Goal: Task Accomplishment & Management: Complete application form

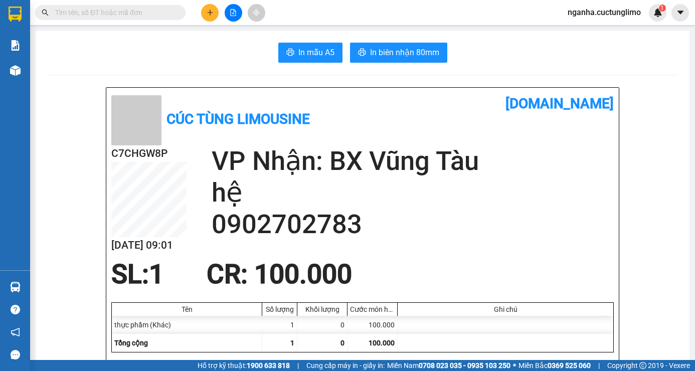
click at [217, 10] on button at bounding box center [210, 13] width 18 height 18
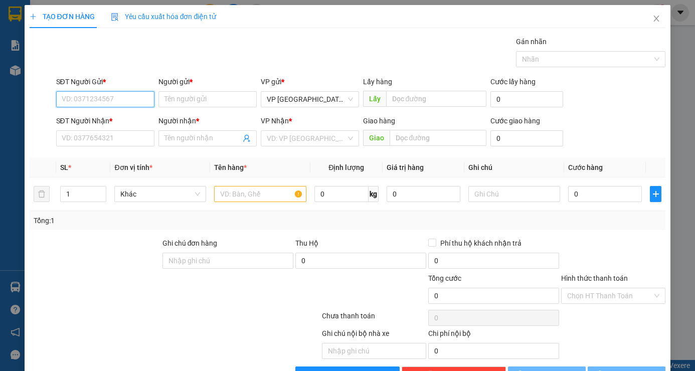
click at [110, 98] on input "SĐT Người Gửi *" at bounding box center [105, 99] width 98 height 16
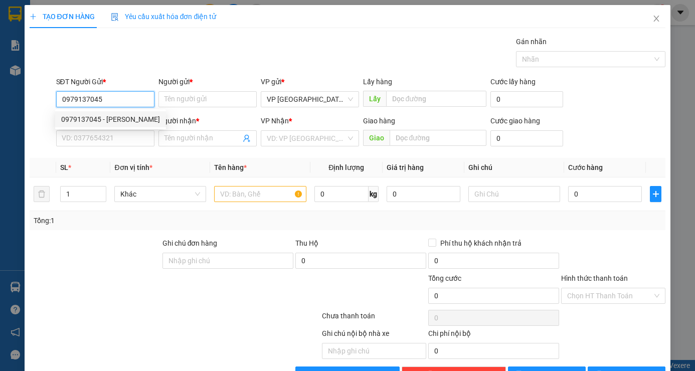
type input "0979137045"
click at [126, 129] on div "SĐT Người Nhận *" at bounding box center [105, 122] width 98 height 15
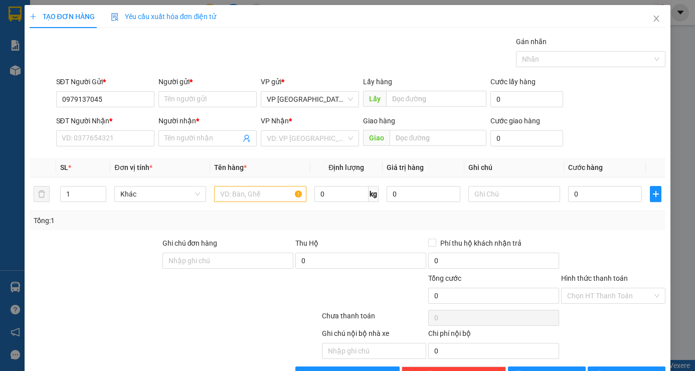
click at [126, 117] on div "SĐT Người Nhận *" at bounding box center [105, 120] width 98 height 11
click at [126, 130] on input "SĐT Người Nhận *" at bounding box center [105, 138] width 98 height 16
click at [122, 98] on input "0979137045" at bounding box center [105, 99] width 98 height 16
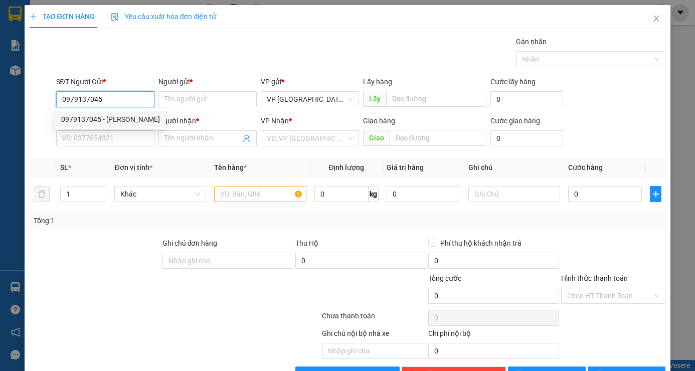
click at [130, 119] on div "0979137045 - [PERSON_NAME]" at bounding box center [110, 119] width 99 height 11
type input "CƯỜNG"
type input "0905067447"
type input "thuận"
type input "30.000"
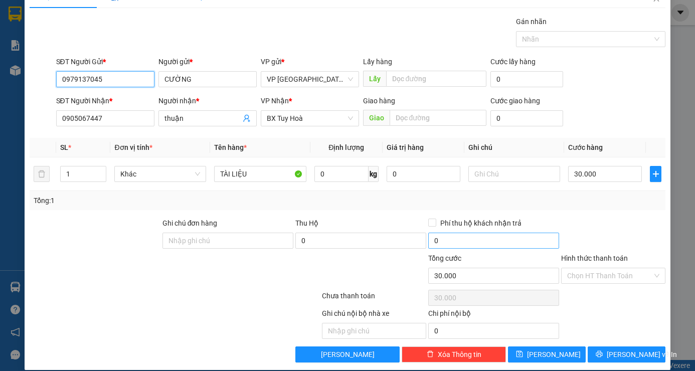
scroll to position [31, 0]
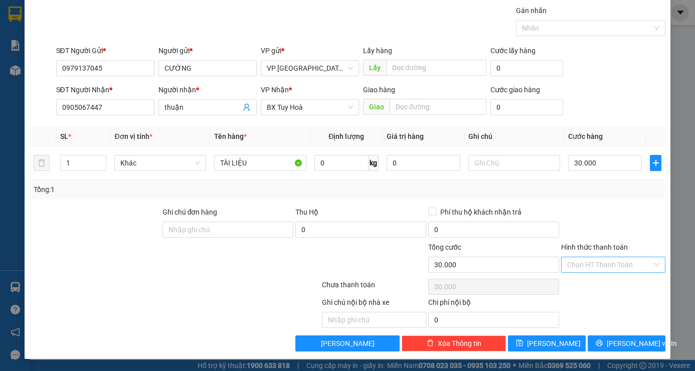
click at [580, 267] on input "Hình thức thanh toán" at bounding box center [609, 264] width 85 height 15
drag, startPoint x: 577, startPoint y: 287, endPoint x: 594, endPoint y: 305, distance: 24.5
click at [578, 288] on div "Tại văn phòng" at bounding box center [606, 284] width 91 height 11
type input "0"
click at [622, 338] on span "[PERSON_NAME] và In" at bounding box center [641, 343] width 70 height 11
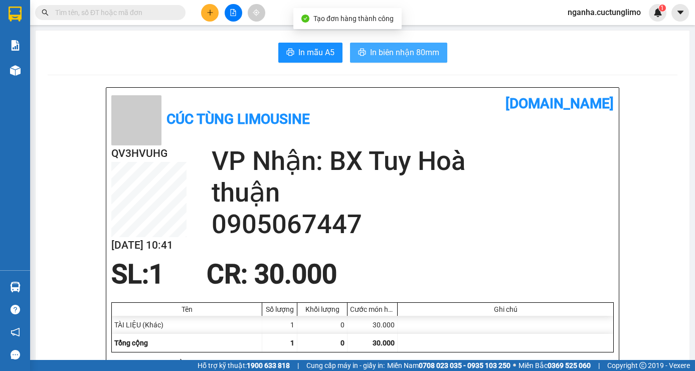
click at [398, 49] on span "In biên nhận 80mm" at bounding box center [404, 52] width 69 height 13
click at [64, 9] on input "text" at bounding box center [114, 12] width 118 height 11
type input "0"
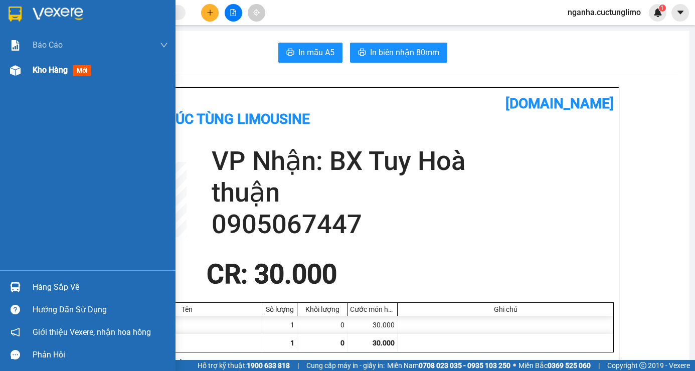
click at [19, 70] on img at bounding box center [15, 70] width 11 height 11
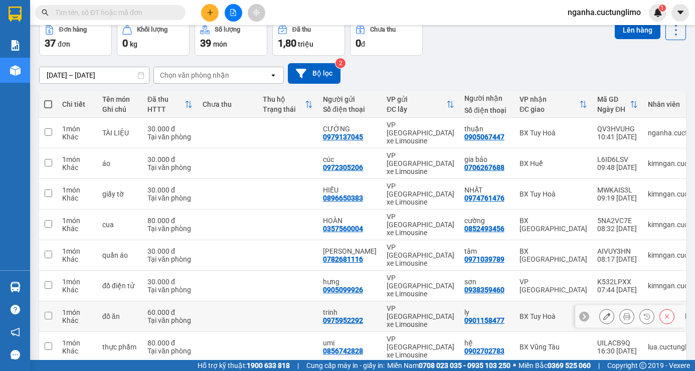
scroll to position [79, 0]
